Goal: Browse casually: Explore the website without a specific task or goal

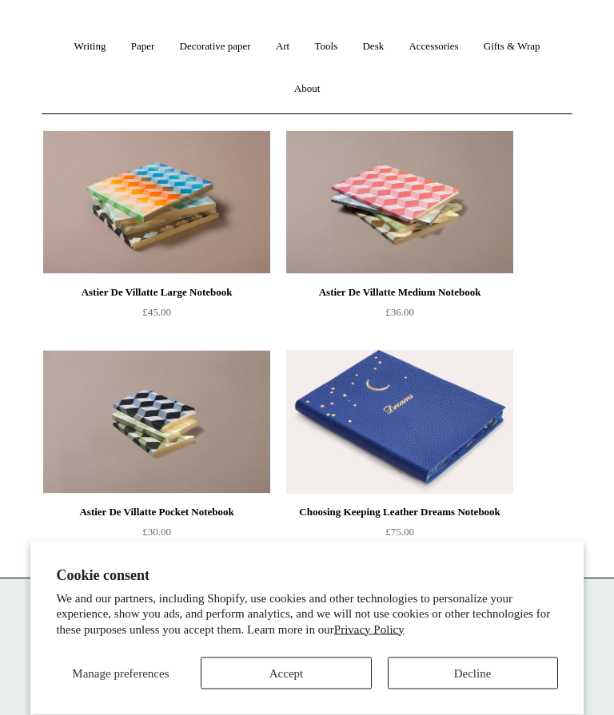
scroll to position [164, 0]
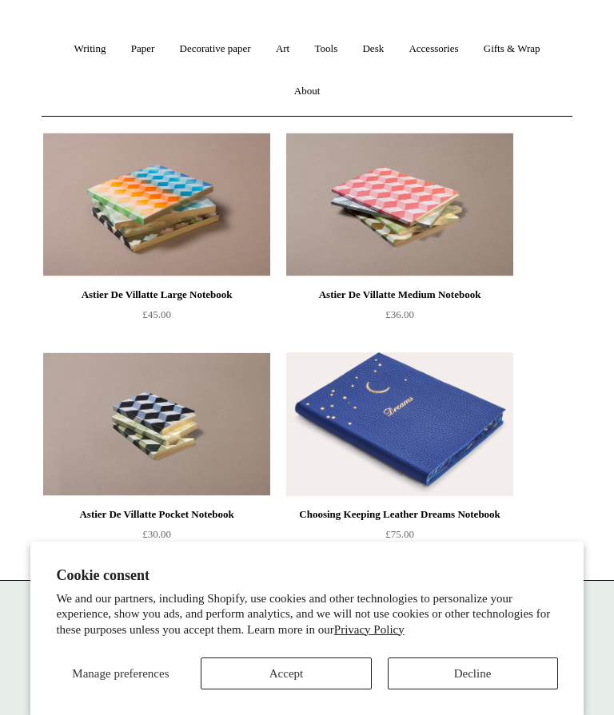
click at [468, 690] on button "Decline" at bounding box center [473, 674] width 170 height 32
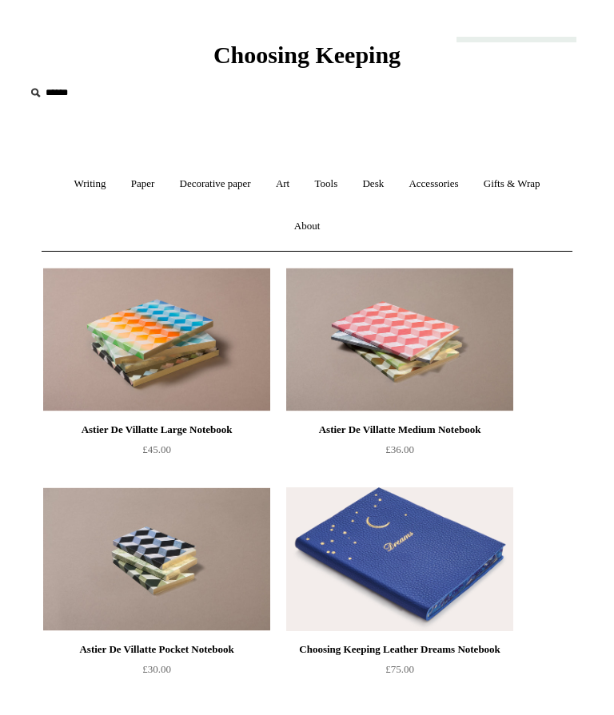
scroll to position [0, 0]
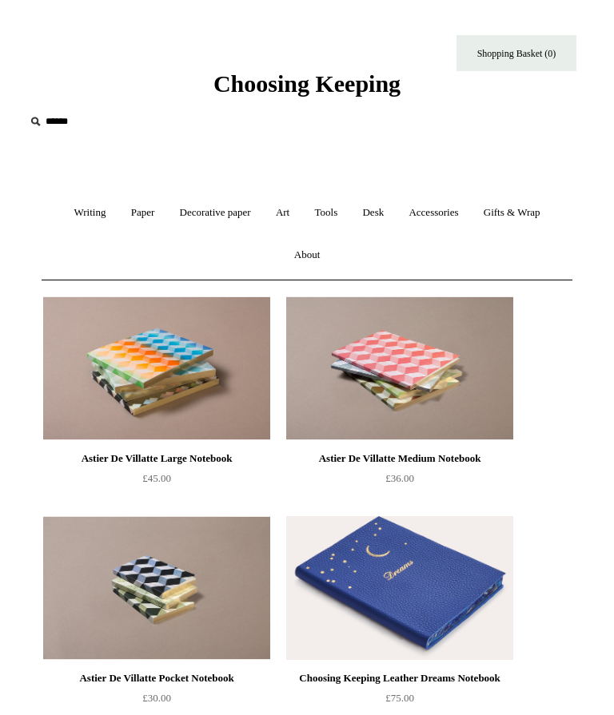
click at [217, 209] on link "Decorative paper +" at bounding box center [215, 213] width 93 height 42
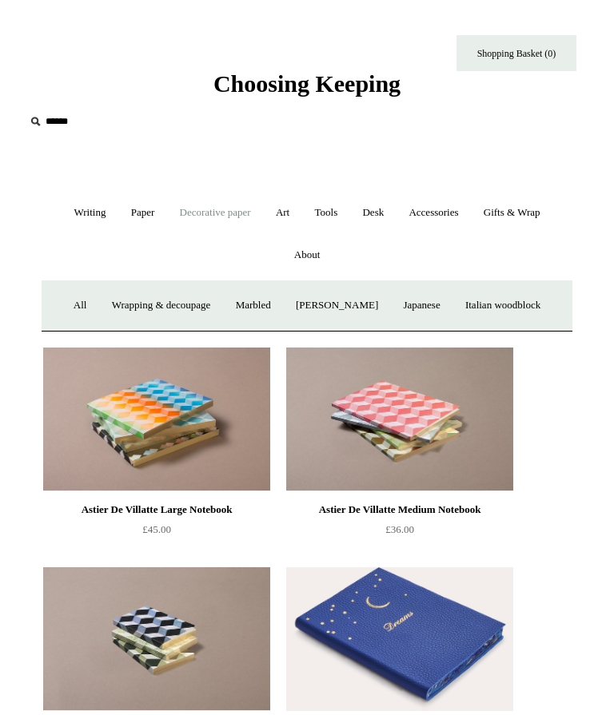
click at [157, 312] on link "Wrapping & decoupage" at bounding box center [161, 305] width 121 height 42
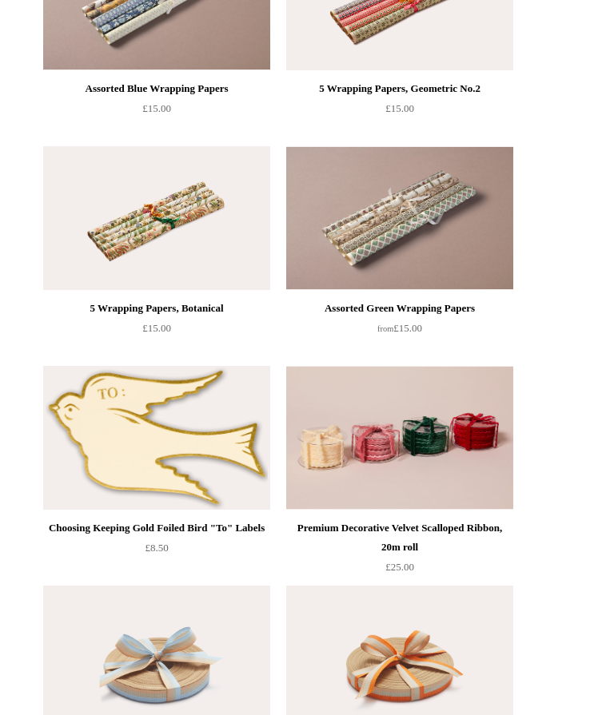
scroll to position [2790, 0]
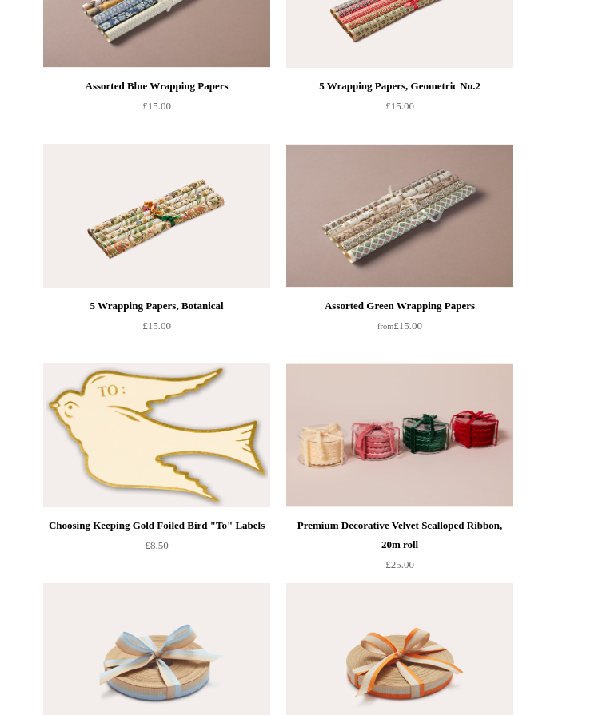
click at [164, 443] on img at bounding box center [156, 436] width 227 height 144
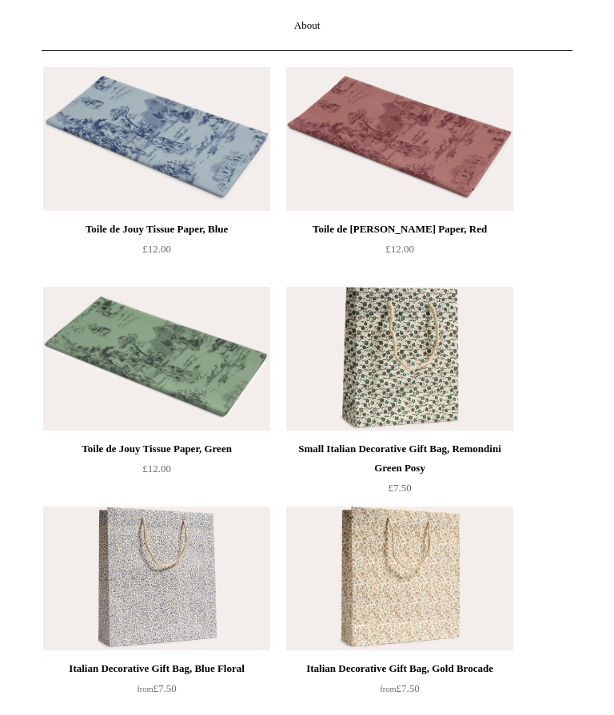
scroll to position [0, 0]
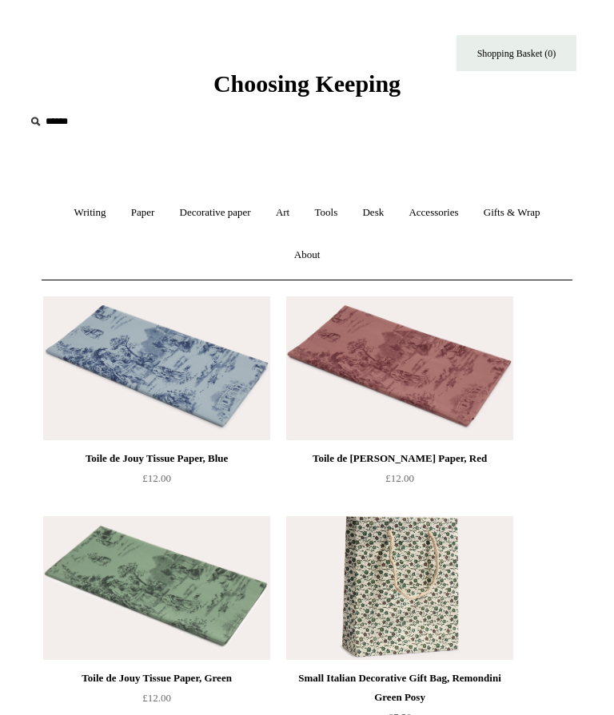
click at [518, 213] on link "Gifts & Wrap +" at bounding box center [511, 213] width 79 height 42
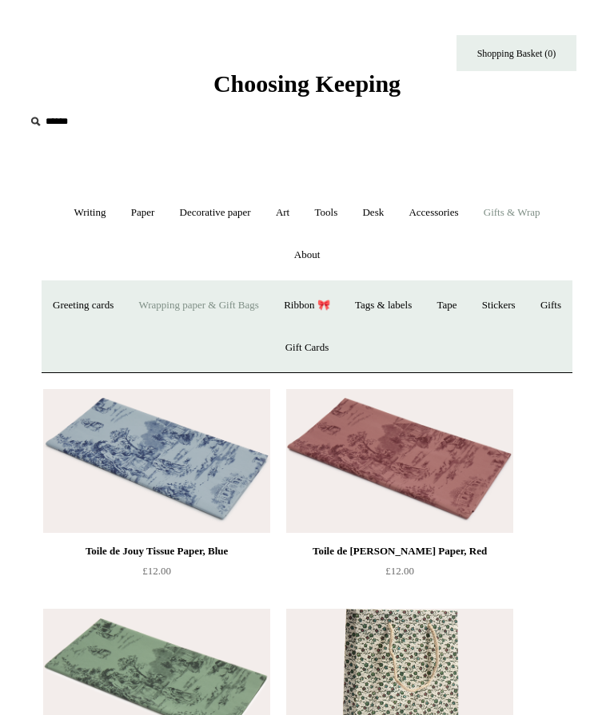
click at [423, 305] on link "Tags & labels" at bounding box center [383, 305] width 79 height 42
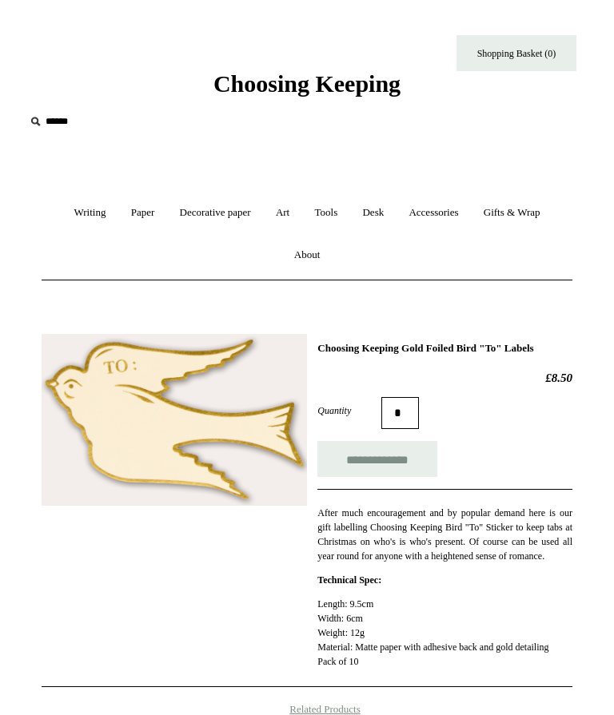
click at [496, 272] on ul "Writing + Pens by brand + Kaweco Lamy Ohnishi Seisakusho Pelikan Tetzbo Pilot P…" at bounding box center [307, 234] width 531 height 84
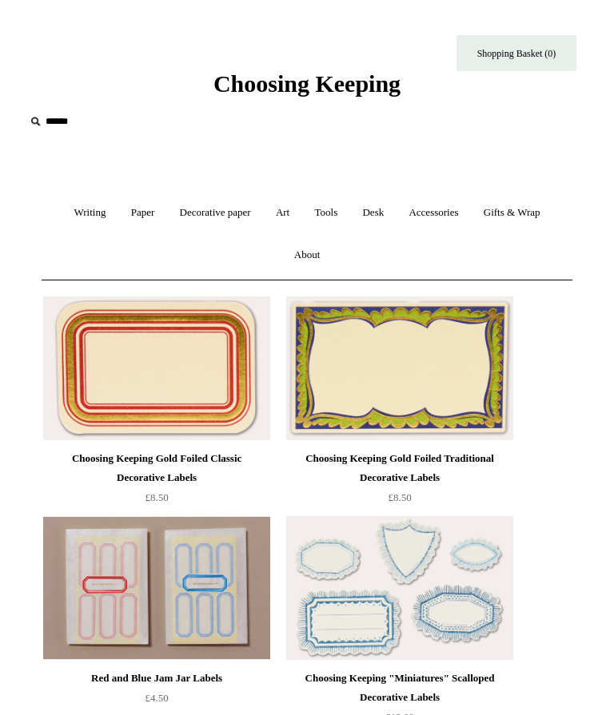
click at [460, 208] on link "Accessories +" at bounding box center [433, 213] width 72 height 42
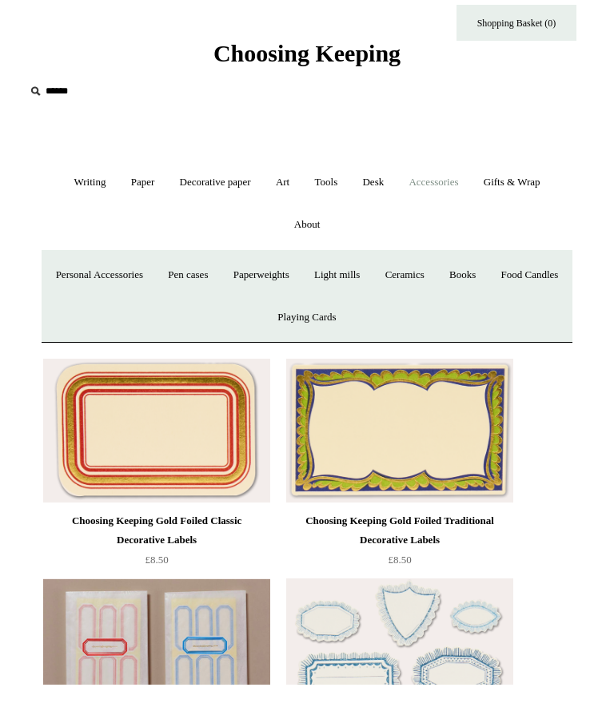
scroll to position [30, 0]
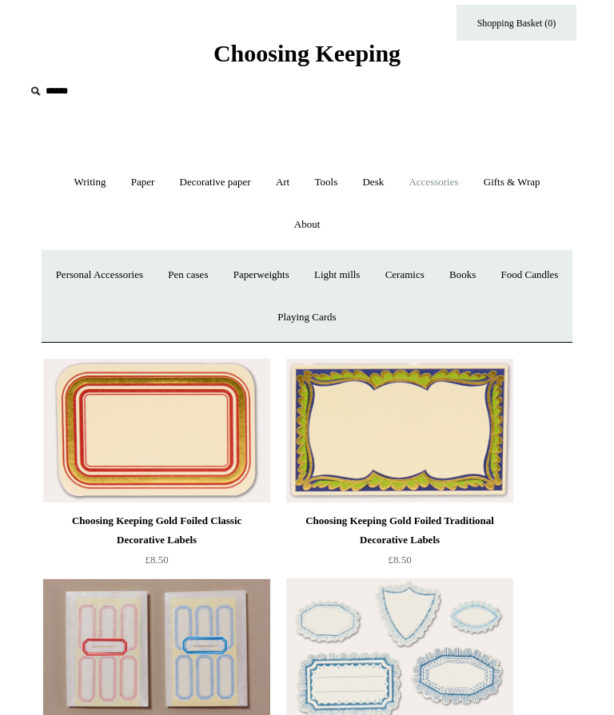
click at [490, 296] on link "Food Candles" at bounding box center [530, 275] width 80 height 42
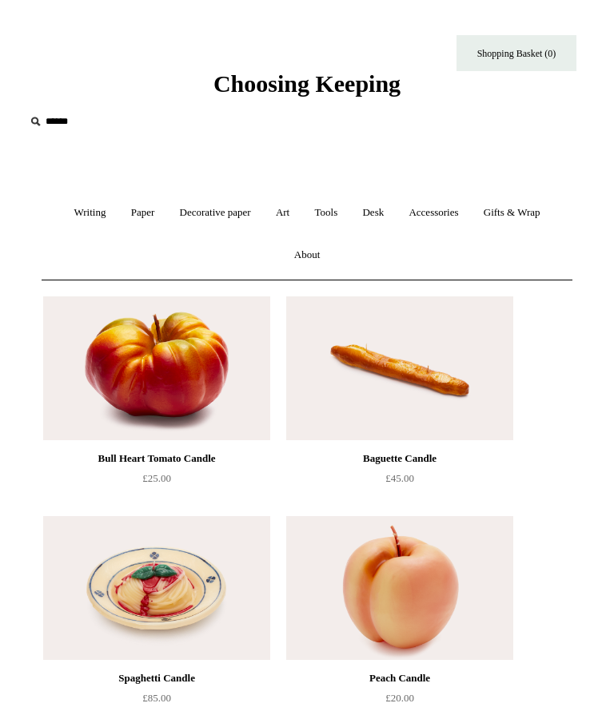
click at [384, 210] on link "Desk +" at bounding box center [373, 213] width 44 height 42
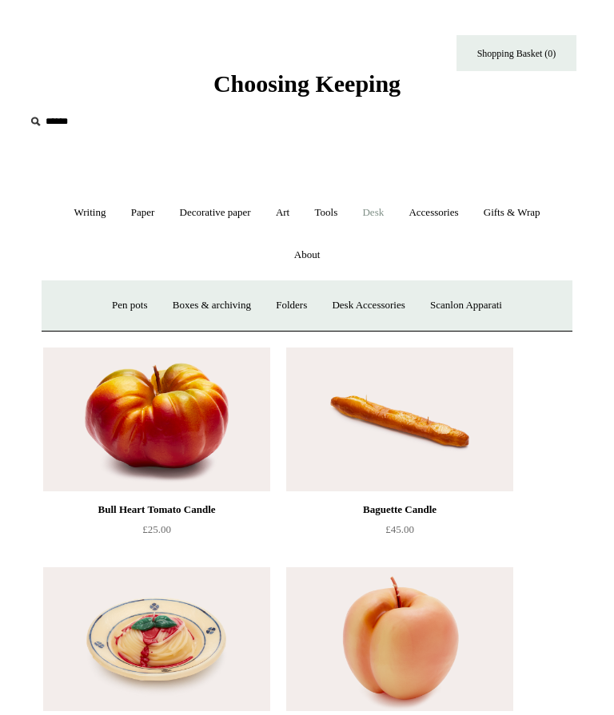
click at [207, 297] on link "Boxes & archiving" at bounding box center [211, 305] width 101 height 42
click at [120, 290] on link "Pen pots" at bounding box center [130, 305] width 58 height 42
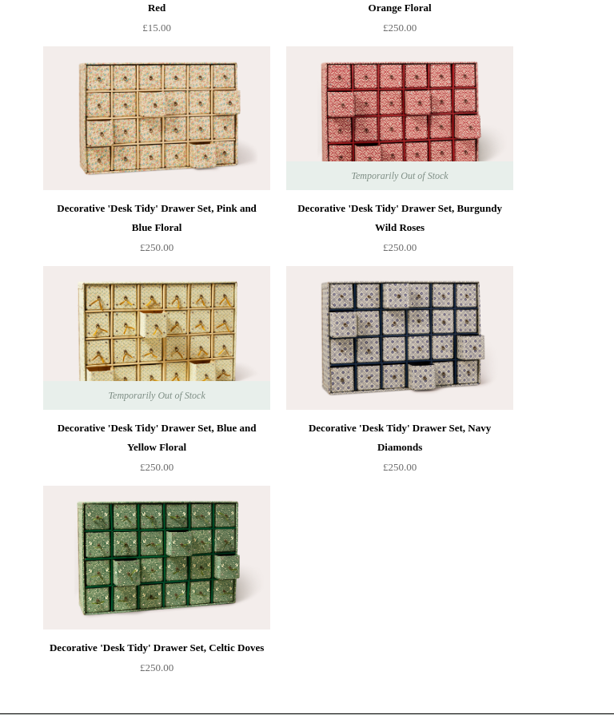
scroll to position [3580, 0]
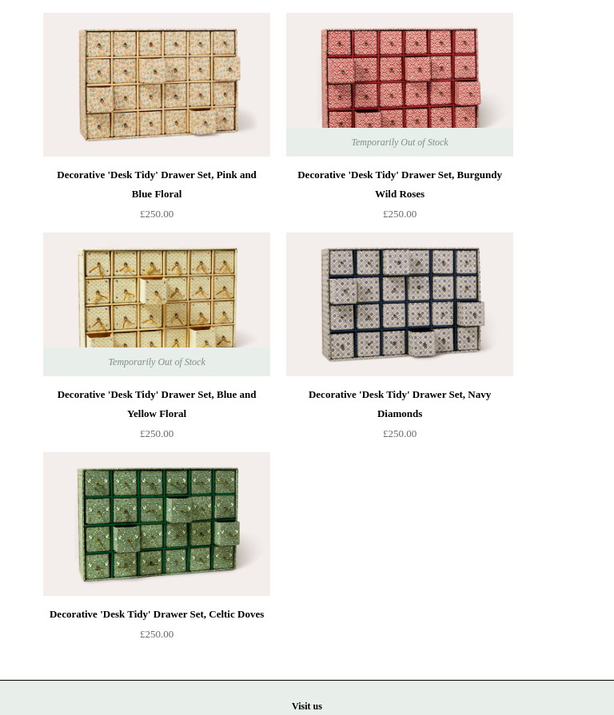
click at [186, 541] on img at bounding box center [156, 524] width 227 height 144
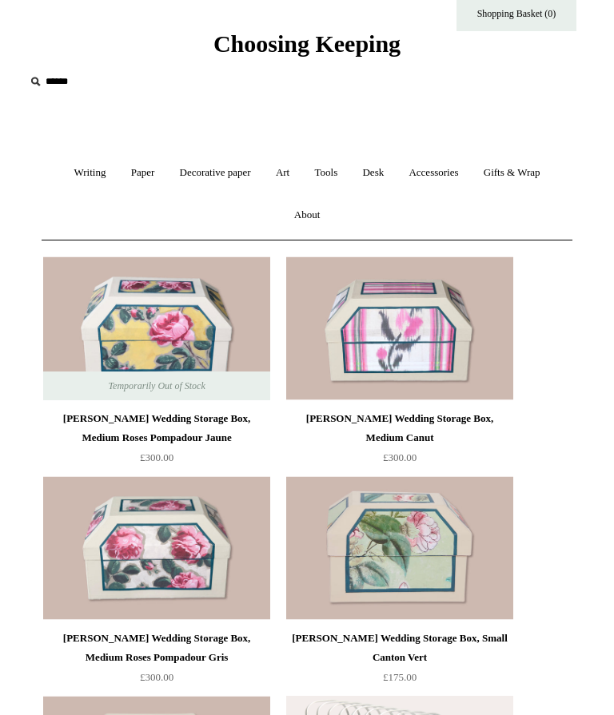
scroll to position [0, 0]
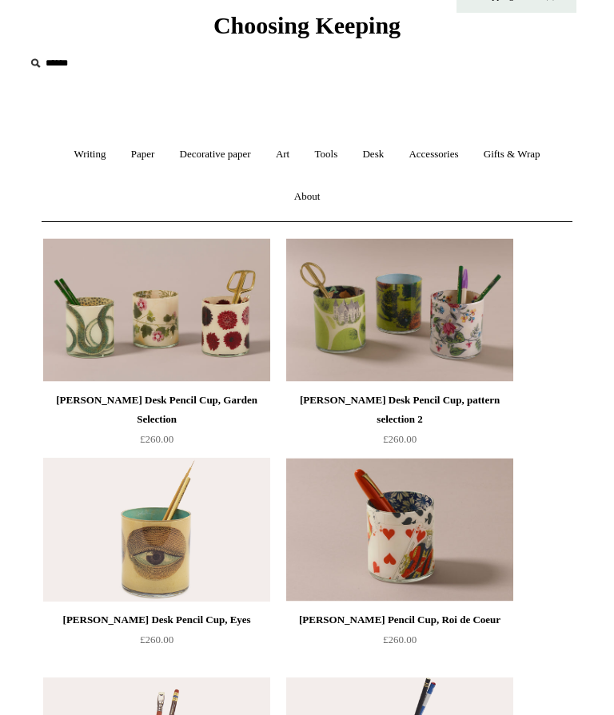
scroll to position [7, 0]
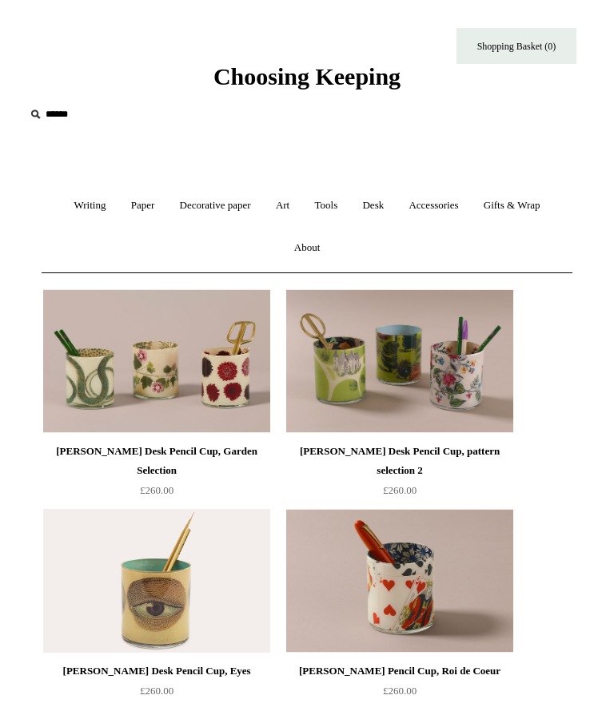
click at [532, 197] on link "Gifts & Wrap +" at bounding box center [511, 206] width 79 height 42
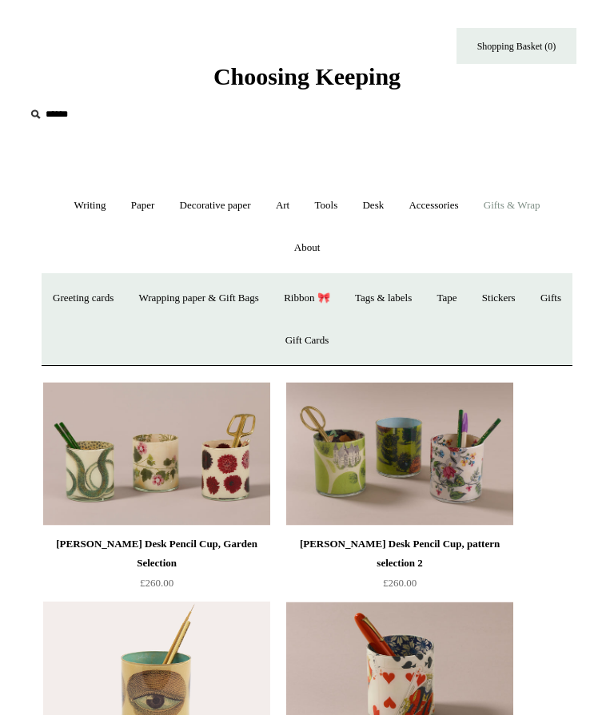
click at [527, 306] on link "Stickers" at bounding box center [499, 298] width 56 height 42
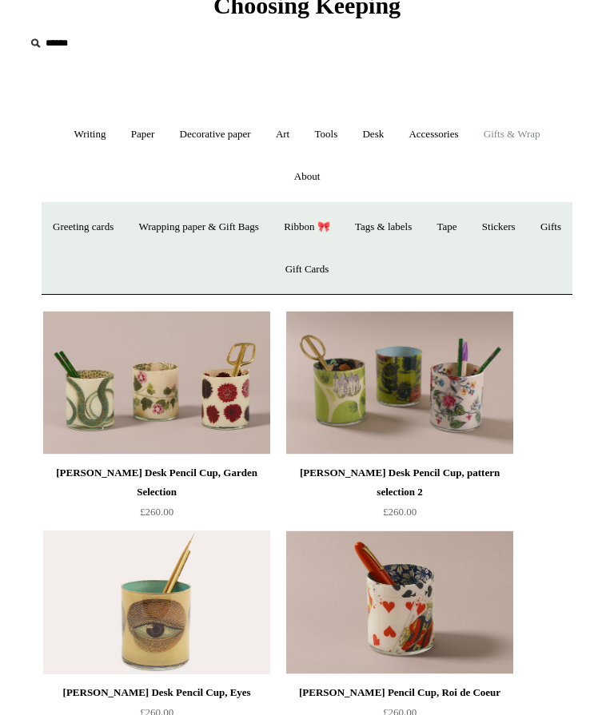
click at [378, 129] on link "Desk +" at bounding box center [373, 134] width 44 height 42
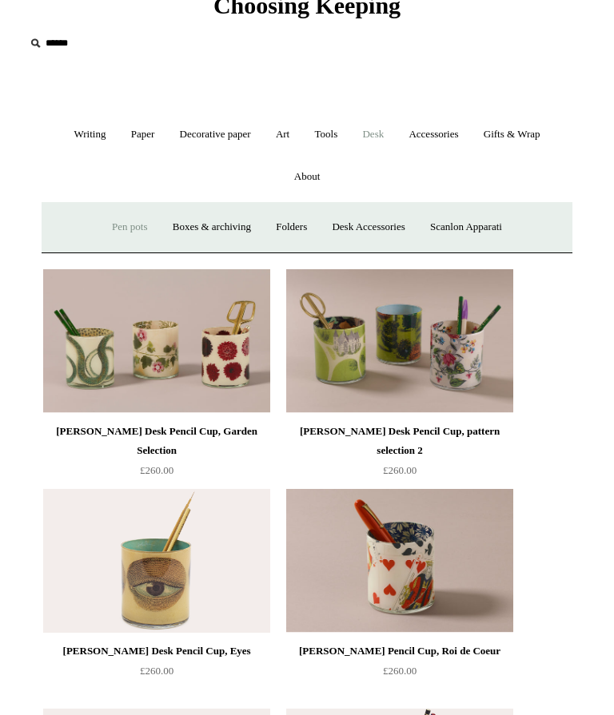
click at [451, 128] on link "Accessories +" at bounding box center [433, 134] width 72 height 42
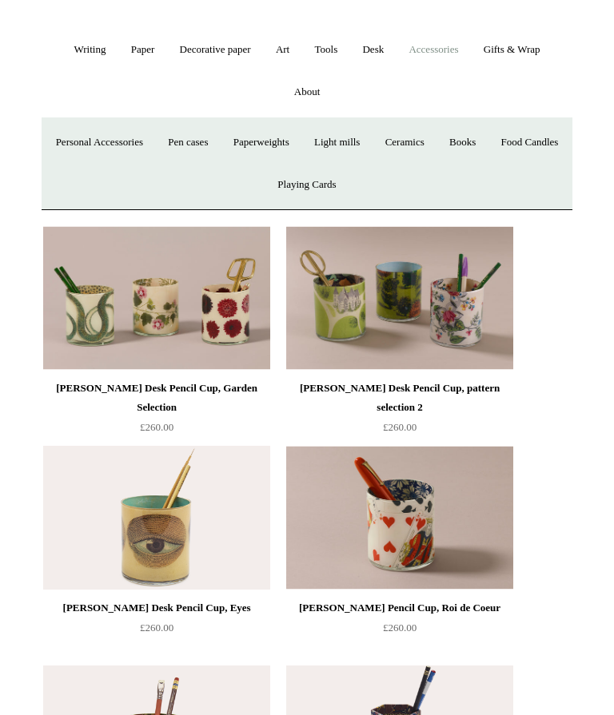
scroll to position [0, 0]
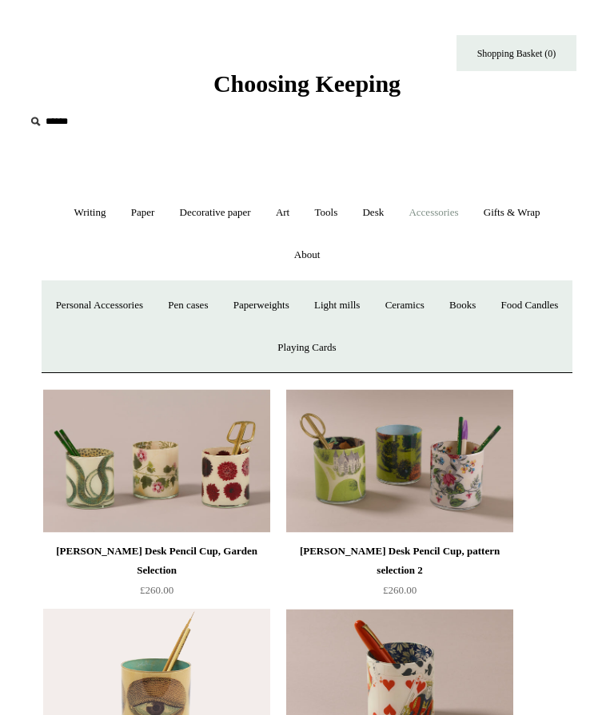
click at [372, 213] on link "Desk +" at bounding box center [373, 213] width 44 height 42
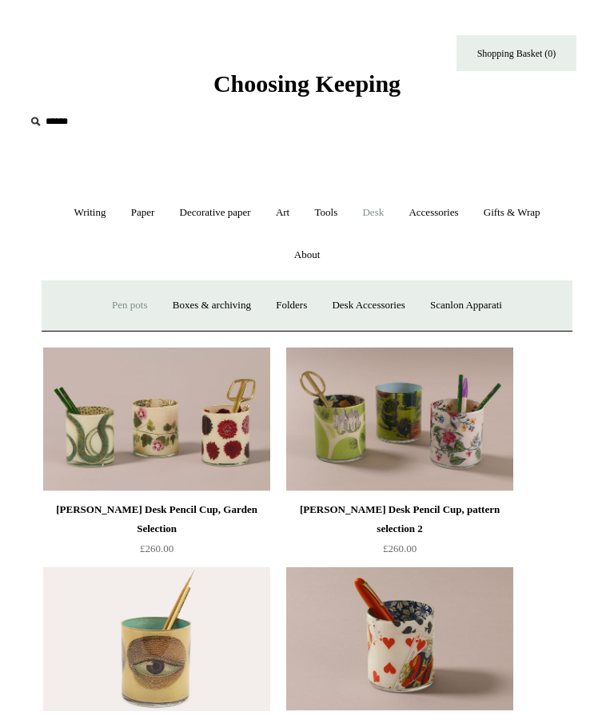
click at [331, 205] on link "Tools +" at bounding box center [327, 213] width 46 height 42
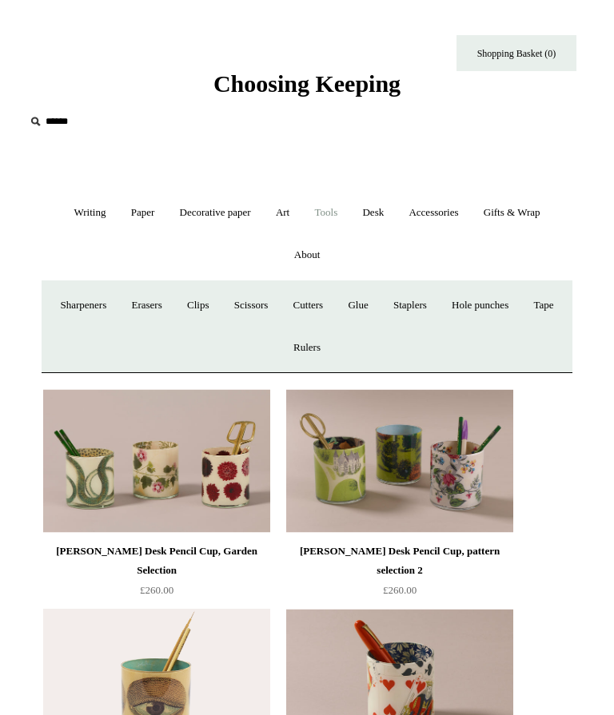
click at [296, 208] on link "Art +" at bounding box center [283, 213] width 36 height 42
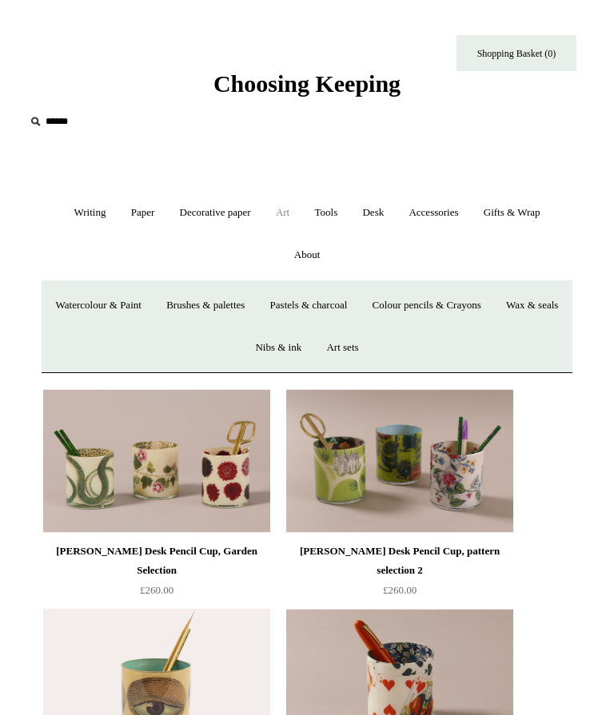
click at [217, 216] on link "Decorative paper +" at bounding box center [215, 213] width 93 height 42
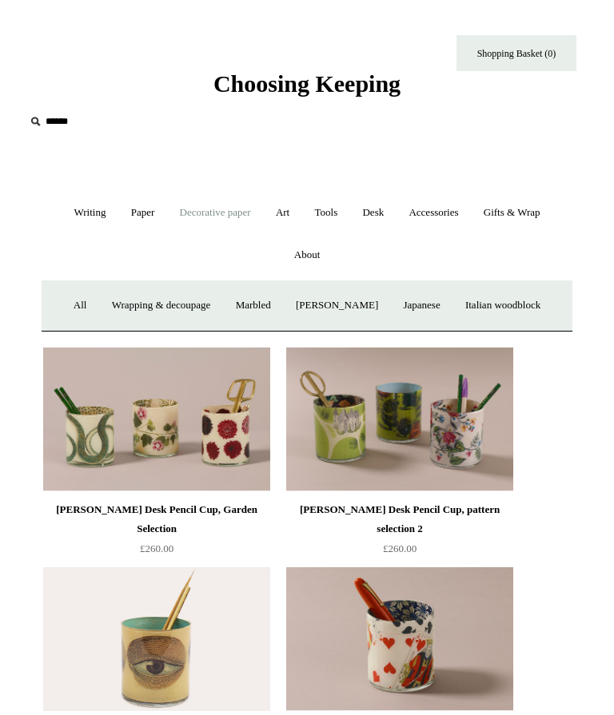
click at [142, 217] on link "Paper +" at bounding box center [143, 213] width 46 height 42
click at [369, 303] on link "Greeting cards +" at bounding box center [365, 305] width 83 height 42
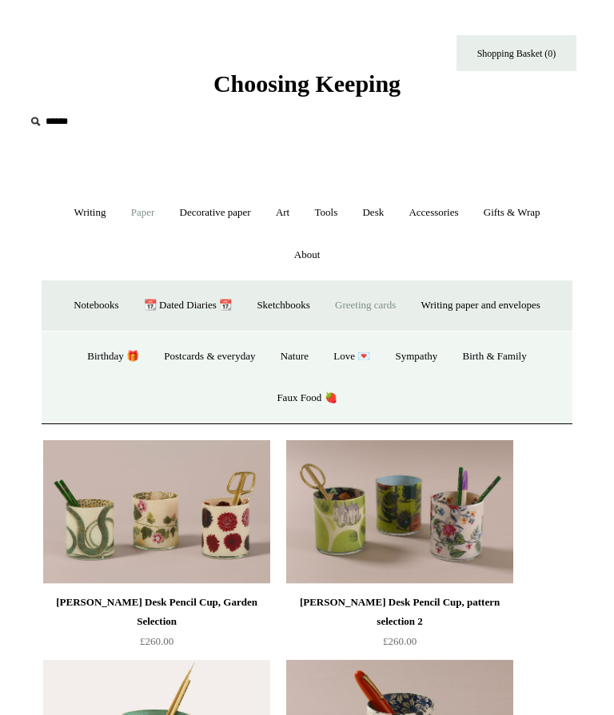
click at [352, 355] on link "Love 💌" at bounding box center [351, 357] width 59 height 42
click at [121, 346] on link "Birthday 🎁" at bounding box center [113, 357] width 74 height 42
click at [220, 215] on link "Decorative paper +" at bounding box center [215, 213] width 93 height 42
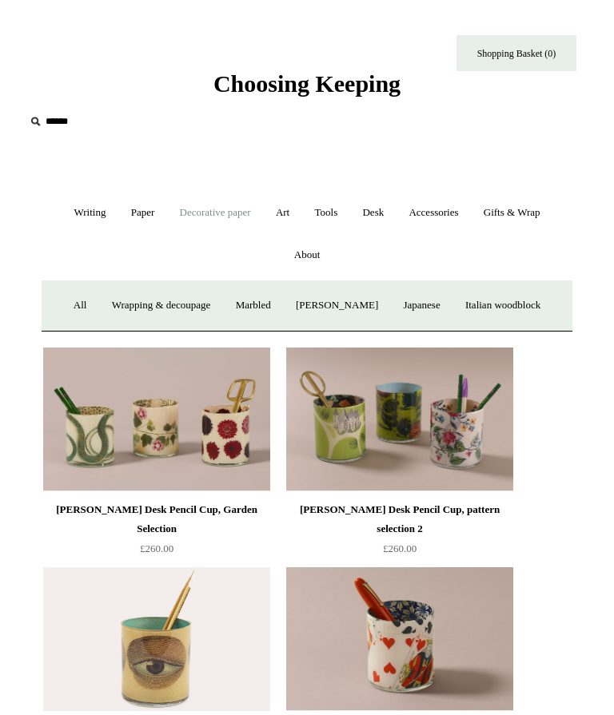
click at [155, 304] on link "Wrapping & decoupage" at bounding box center [161, 305] width 121 height 42
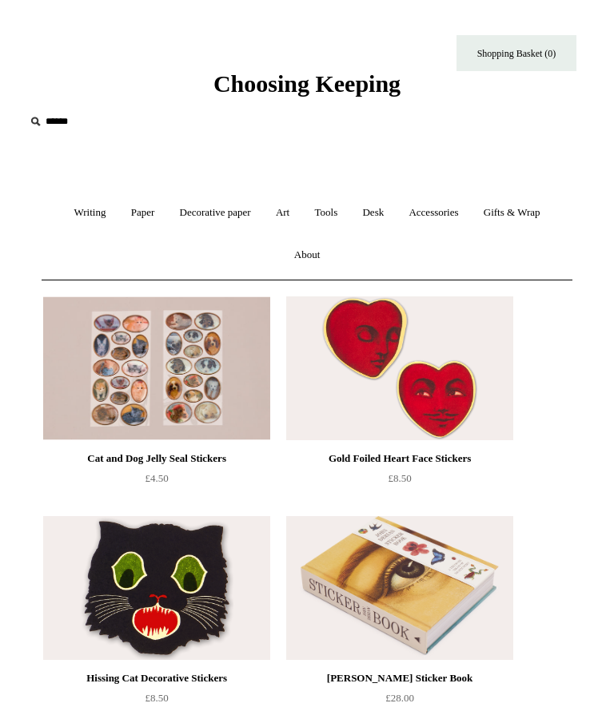
click at [291, 216] on link "Art +" at bounding box center [283, 213] width 36 height 42
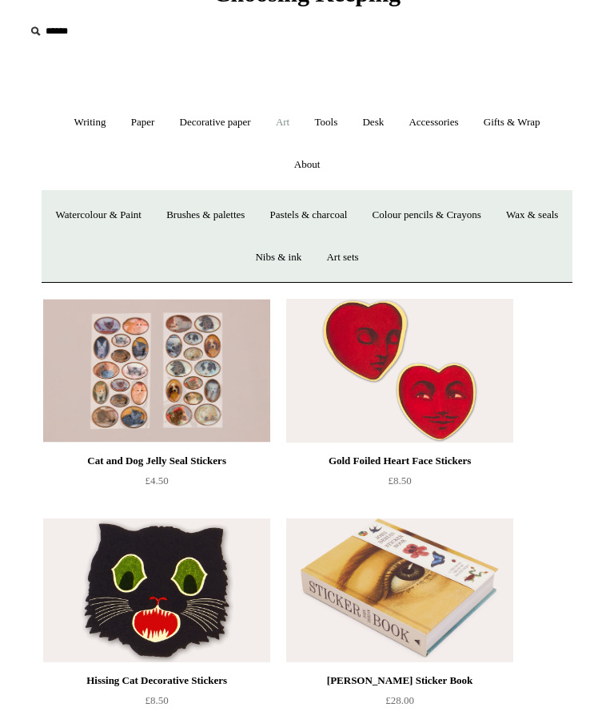
scroll to position [90, 0]
click at [354, 216] on link "Pastels & charcoal" at bounding box center [309, 216] width 100 height 42
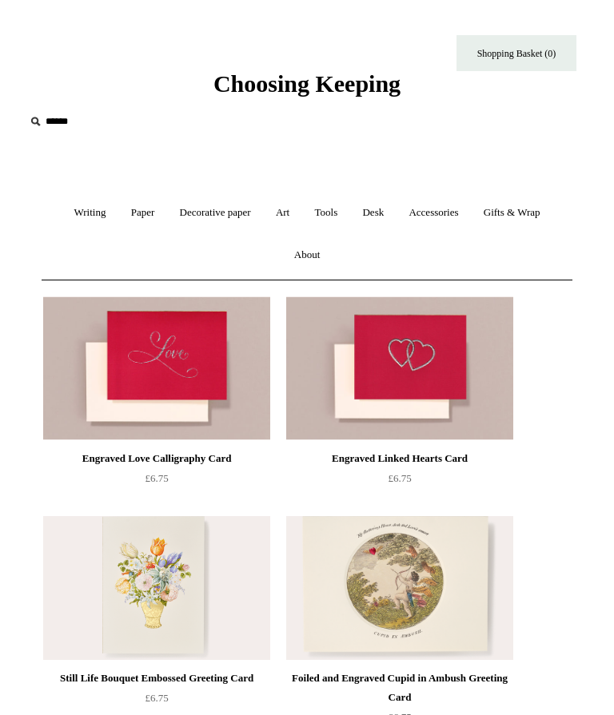
click at [219, 219] on link "Decorative paper +" at bounding box center [215, 213] width 93 height 42
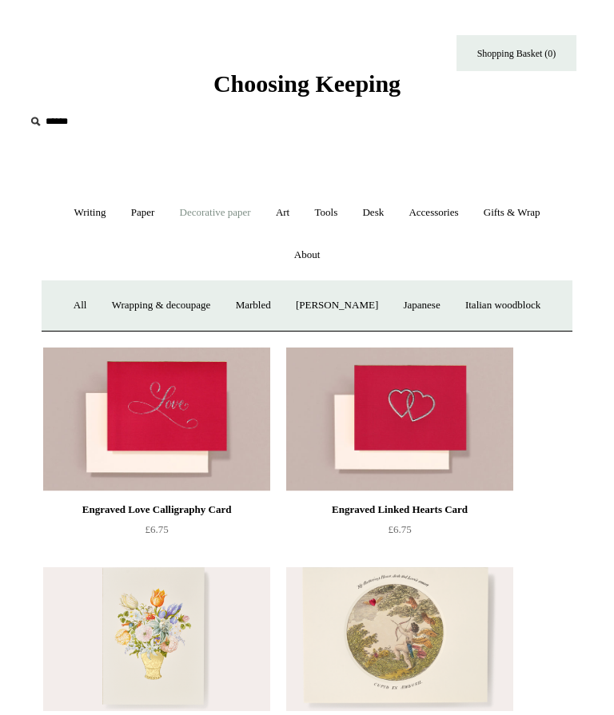
click at [511, 310] on link "Italian woodblock" at bounding box center [502, 305] width 97 height 42
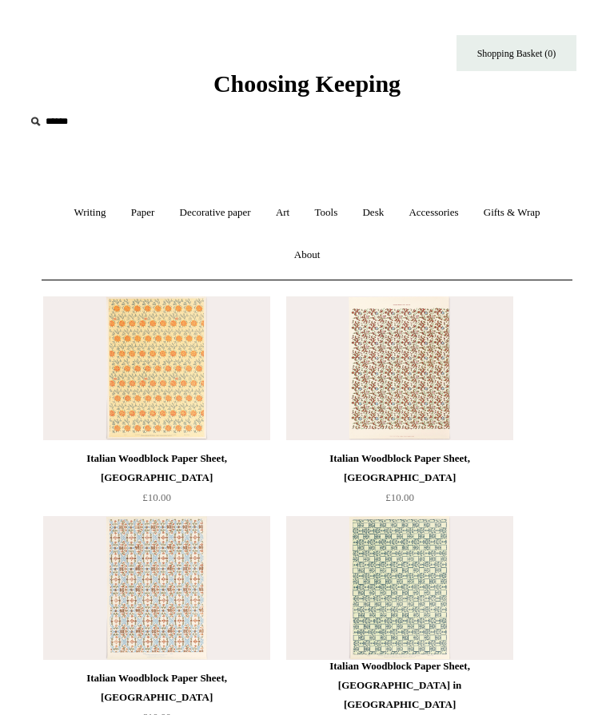
click at [476, 451] on div "Italian Woodblock Paper Sheet, [GEOGRAPHIC_DATA]" at bounding box center [399, 468] width 219 height 38
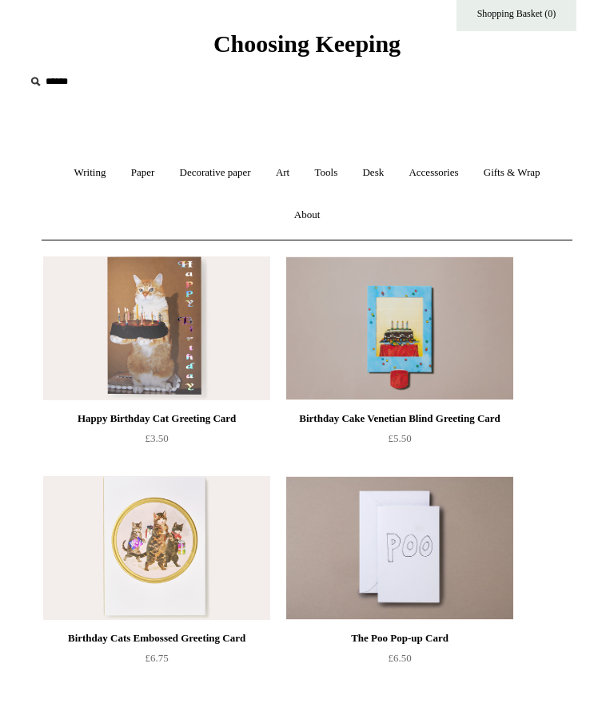
scroll to position [40, 0]
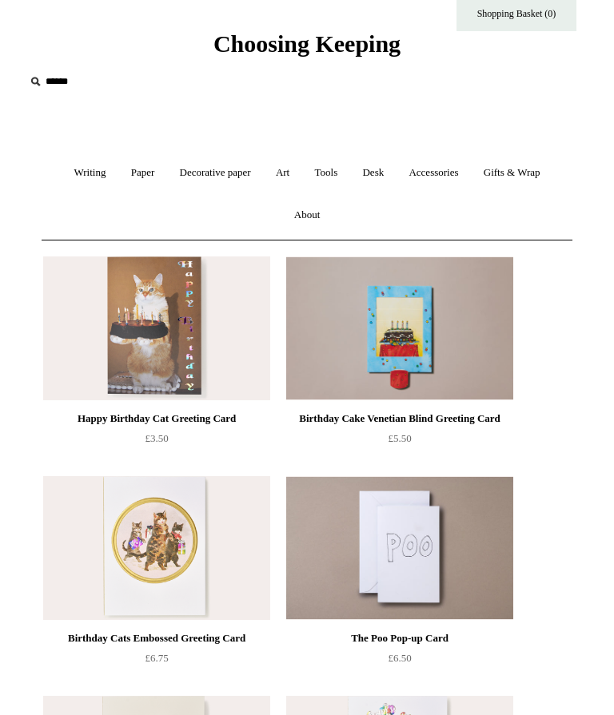
click at [88, 167] on link "Writing +" at bounding box center [89, 173] width 54 height 42
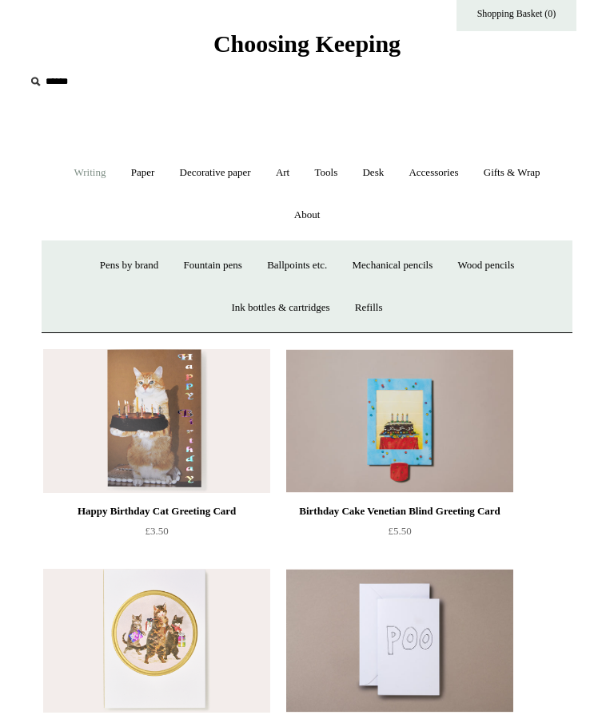
click at [297, 257] on link "Ballpoints etc. +" at bounding box center [297, 266] width 82 height 42
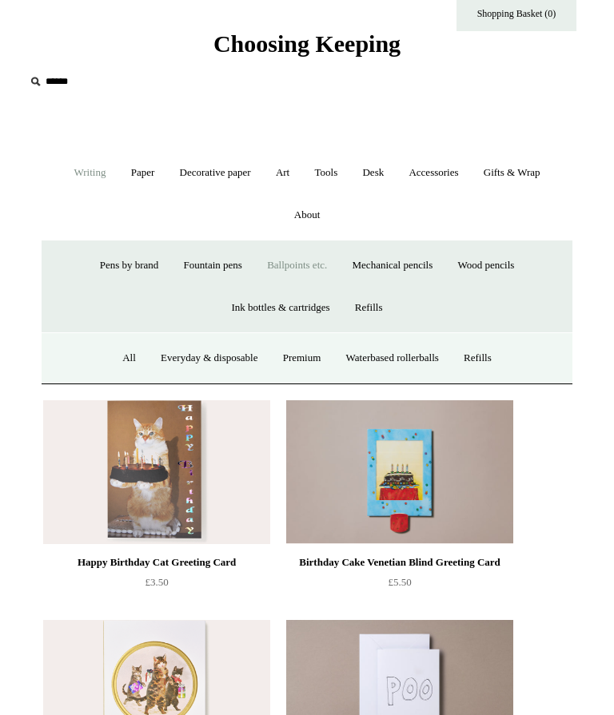
click at [128, 361] on link "All" at bounding box center [129, 358] width 36 height 42
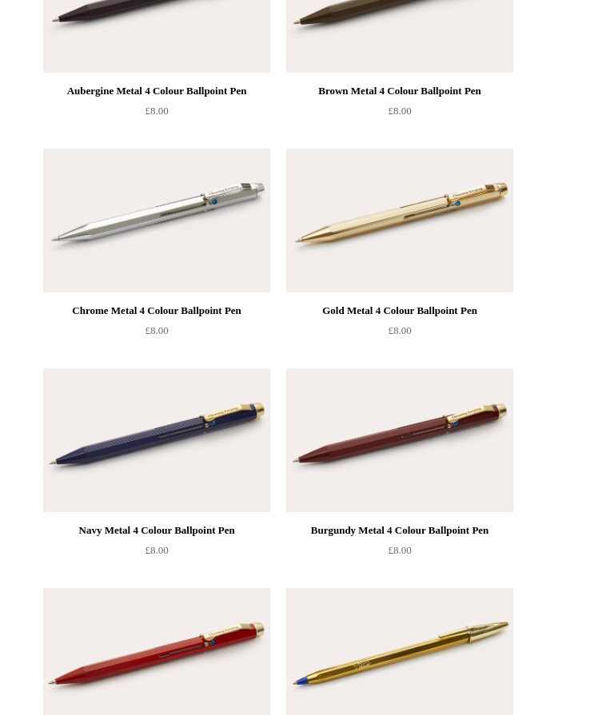
scroll to position [561, 0]
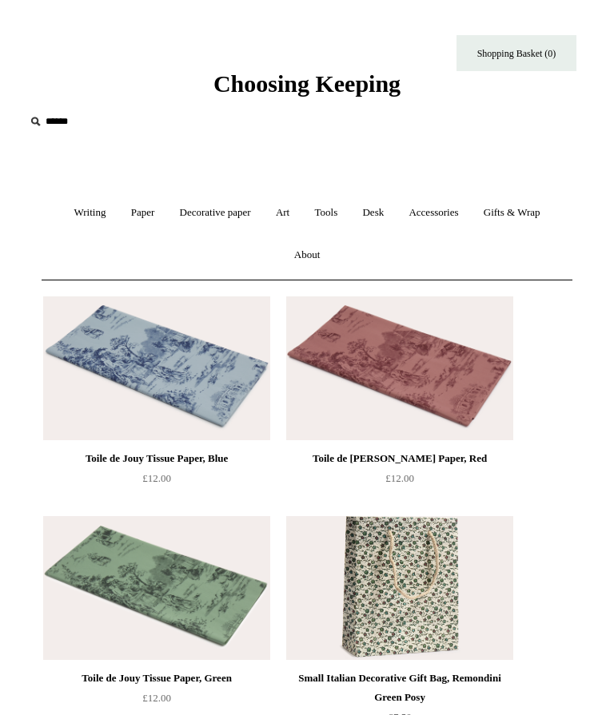
click at [206, 216] on link "Decorative paper +" at bounding box center [215, 213] width 93 height 42
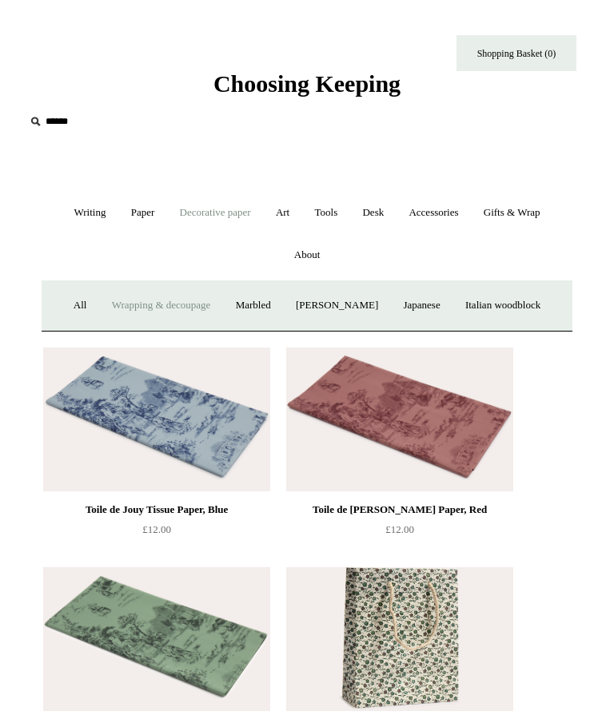
click at [427, 301] on link "Japanese" at bounding box center [421, 305] width 59 height 42
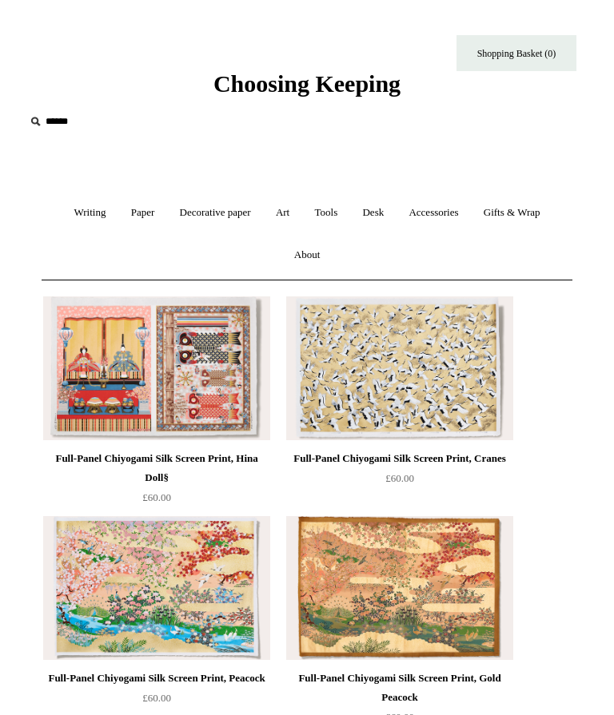
click at [139, 204] on link "Paper +" at bounding box center [143, 213] width 46 height 42
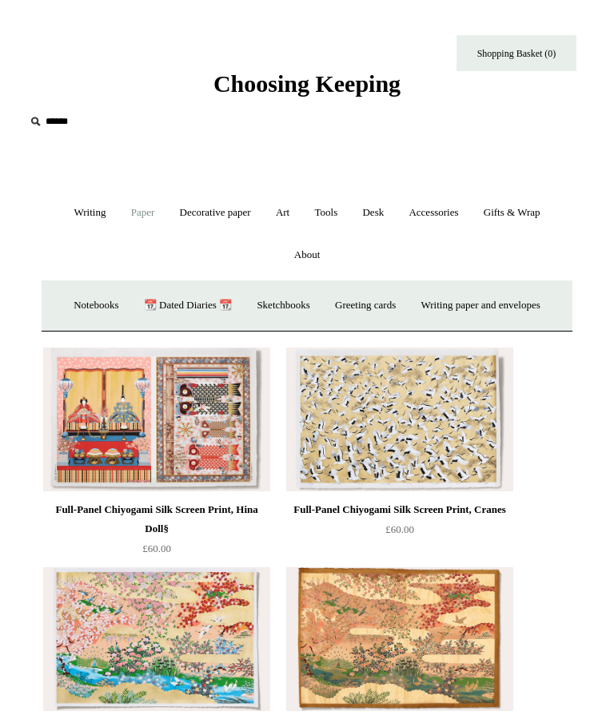
click at [230, 208] on link "Decorative paper +" at bounding box center [215, 213] width 93 height 42
click at [522, 305] on link "Italian woodblock" at bounding box center [502, 305] width 97 height 42
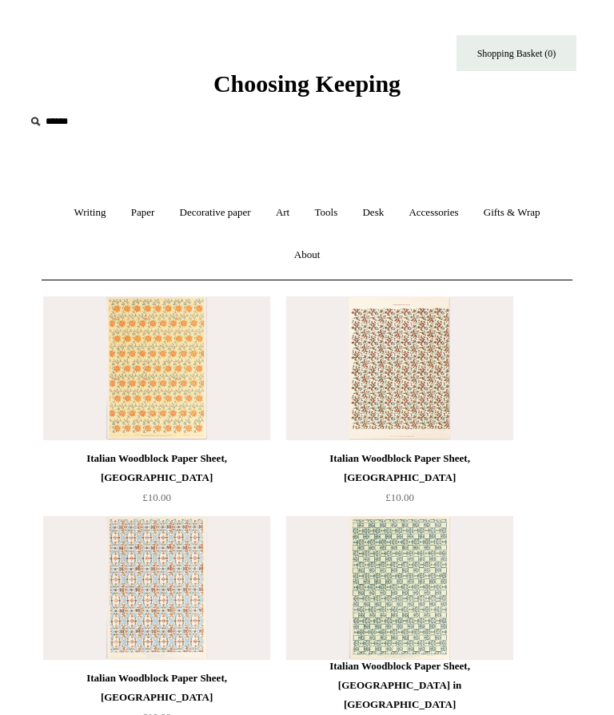
click at [94, 215] on link "Writing +" at bounding box center [89, 213] width 54 height 42
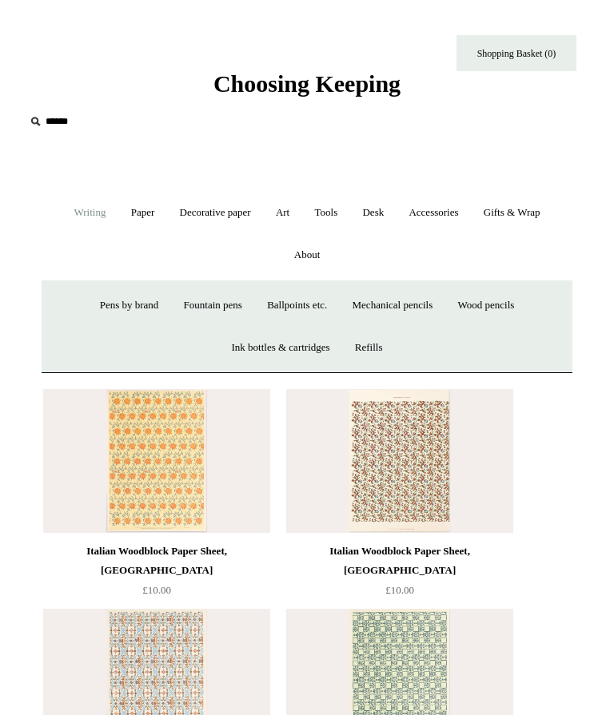
click at [292, 209] on link "Art +" at bounding box center [283, 213] width 36 height 42
click at [135, 295] on link "Watercolour & Paint" at bounding box center [99, 305] width 108 height 42
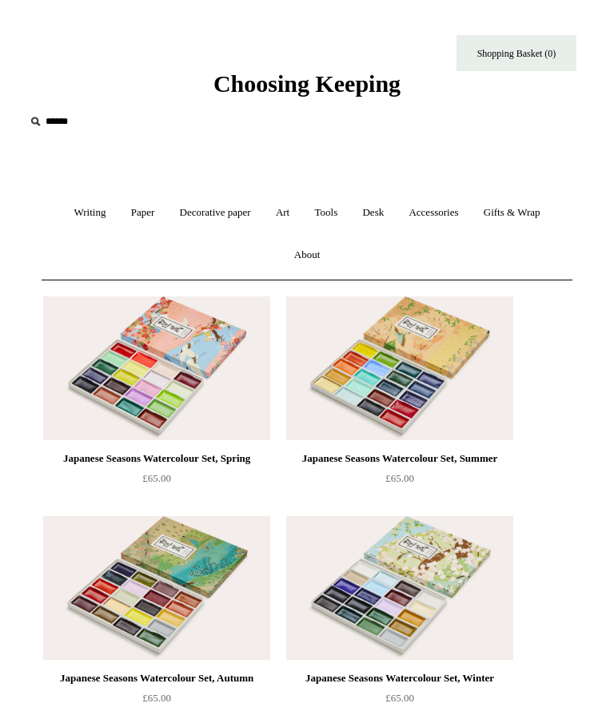
click at [231, 219] on link "Decorative paper +" at bounding box center [215, 213] width 93 height 42
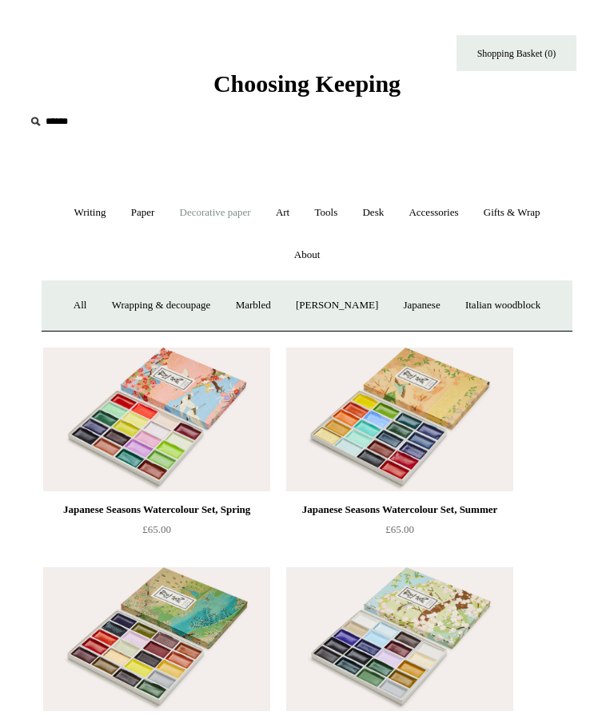
click at [291, 210] on link "Art +" at bounding box center [283, 213] width 36 height 42
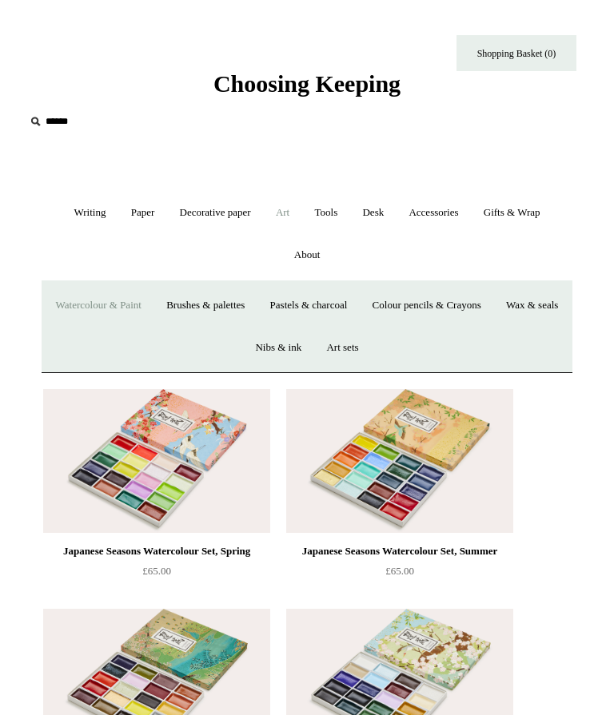
click at [352, 308] on link "Pastels & charcoal" at bounding box center [309, 305] width 100 height 42
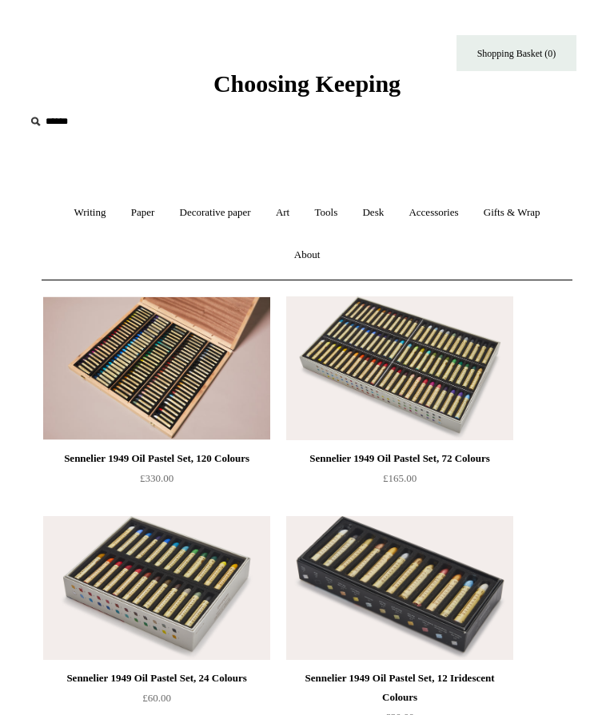
click at [293, 209] on link "Art +" at bounding box center [283, 213] width 36 height 42
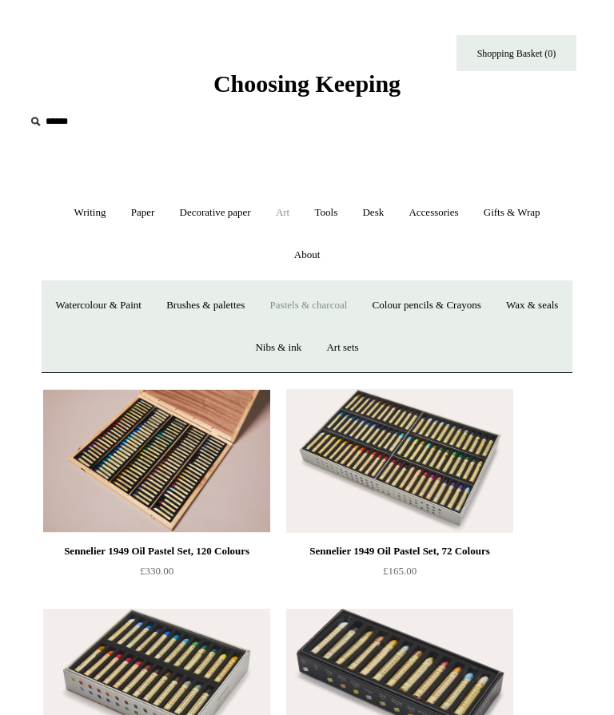
click at [492, 304] on link "Colour pencils & Crayons" at bounding box center [426, 305] width 131 height 42
